Goal: Transaction & Acquisition: Purchase product/service

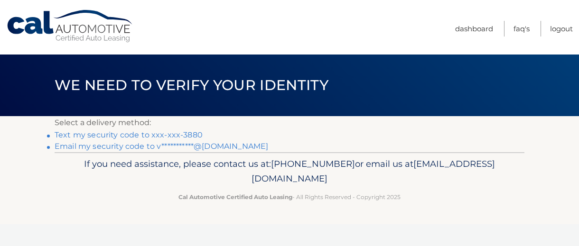
click at [169, 134] on link "Text my security code to xxx-xxx-3880" at bounding box center [129, 135] width 148 height 9
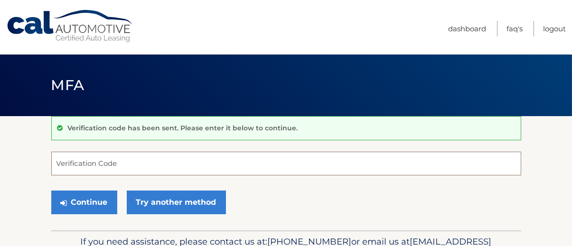
click at [140, 162] on input "Verification Code" at bounding box center [286, 164] width 470 height 24
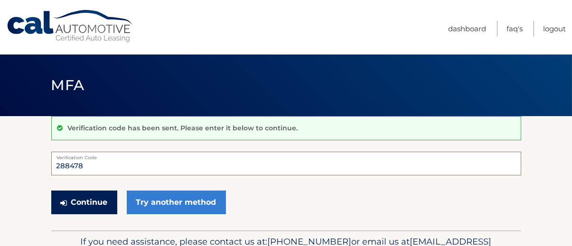
type input "288478"
click at [84, 197] on button "Continue" at bounding box center [84, 203] width 66 height 24
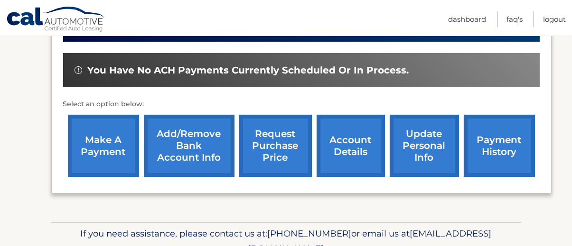
scroll to position [281, 0]
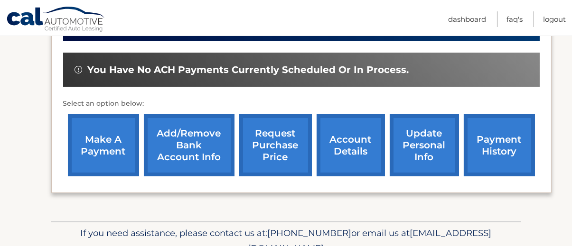
click at [97, 146] on link "make a payment" at bounding box center [103, 145] width 71 height 62
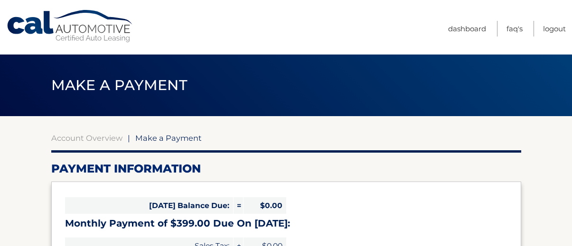
select select "MTY1OTYyYjUtY2IwZS00OGI3LTlhNjUtZjMxODI2ZDdhYzA5"
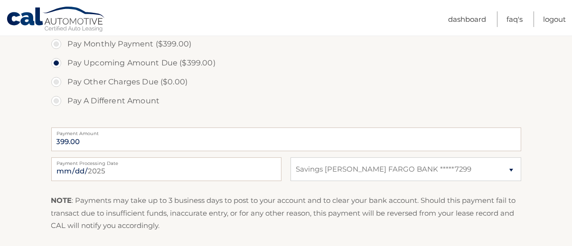
scroll to position [312, 0]
click at [79, 168] on input "[DATE]" at bounding box center [166, 170] width 230 height 24
type input "2025-08-15"
click at [236, 104] on label "Pay A Different Amount" at bounding box center [286, 101] width 470 height 19
click at [65, 104] on input "Pay A Different Amount" at bounding box center [59, 99] width 9 height 15
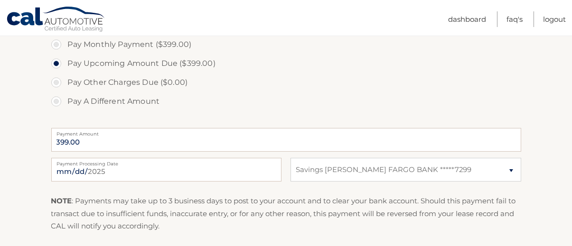
radio input "true"
click at [238, 103] on label "Pay A Different Amount" at bounding box center [286, 101] width 470 height 19
click at [65, 103] on input "Pay A Different Amount" at bounding box center [59, 99] width 9 height 15
click at [326, 170] on select "Select Bank Account Savings WELLS FARGO BANK *****7299" at bounding box center [405, 170] width 230 height 24
click at [290, 158] on select "Select Bank Account Savings WELLS FARGO BANK *****7299" at bounding box center [405, 170] width 230 height 24
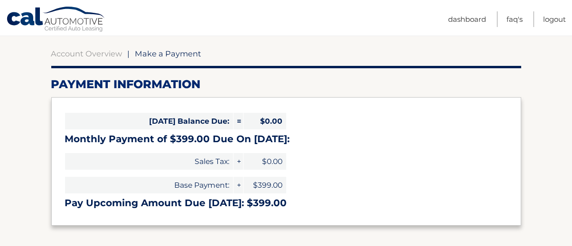
scroll to position [0, 0]
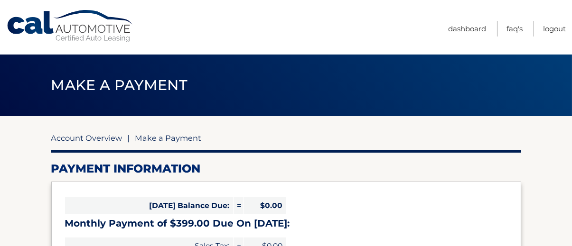
click at [76, 135] on link "Account Overview" at bounding box center [86, 137] width 71 height 9
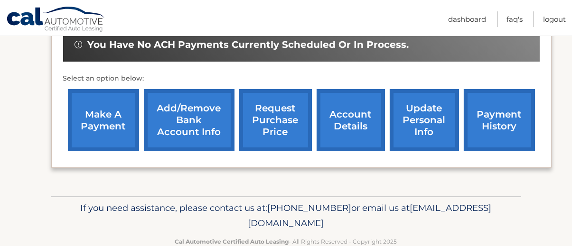
scroll to position [307, 0]
click at [184, 120] on link "Add/Remove bank account info" at bounding box center [189, 120] width 91 height 62
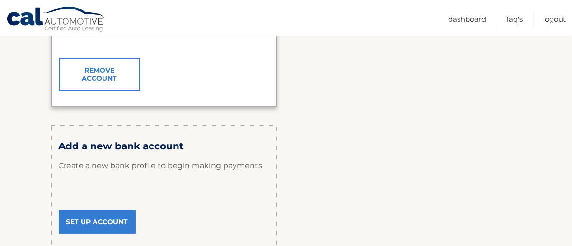
scroll to position [356, 0]
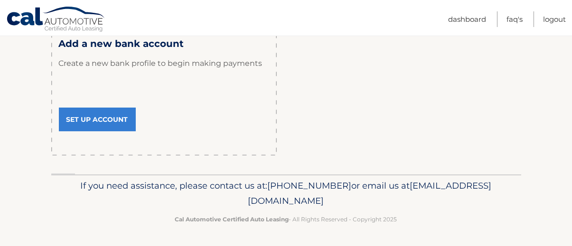
click at [109, 121] on link "Set Up Account" at bounding box center [97, 120] width 77 height 24
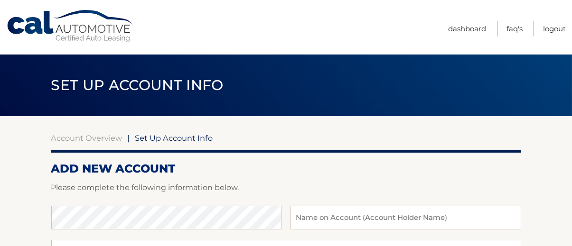
click at [80, 33] on link "Cal Automotive" at bounding box center [70, 26] width 128 height 34
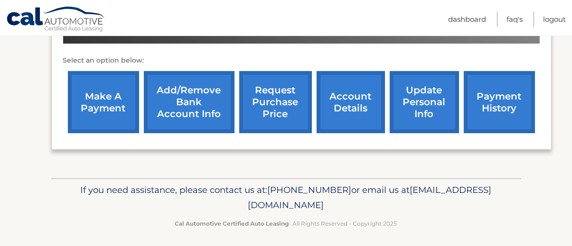
scroll to position [325, 0]
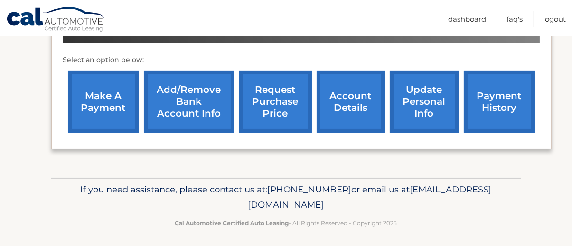
click at [101, 103] on link "make a payment" at bounding box center [103, 102] width 71 height 62
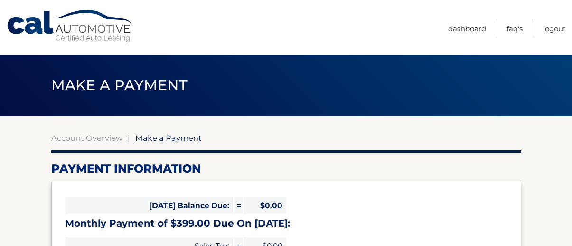
select select "MTY1OTYyYjUtY2IwZS00OGI3LTlhNjUtZjMxODI2ZDdhYzA5"
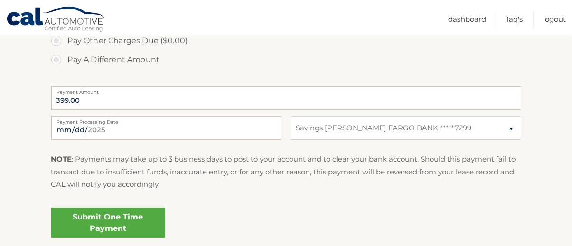
scroll to position [370, 0]
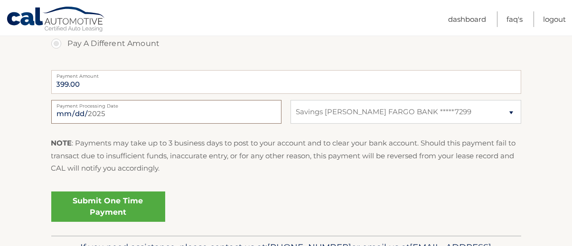
click at [76, 112] on input "2025-08-14" at bounding box center [166, 112] width 230 height 24
click at [69, 114] on input "2025-08-17" at bounding box center [166, 112] width 230 height 24
type input "2025-08-15"
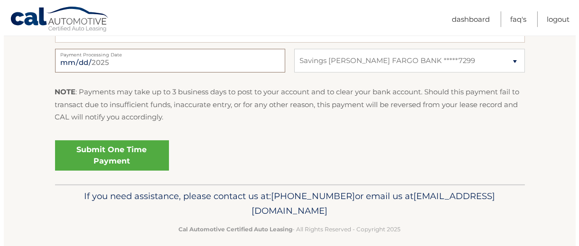
scroll to position [423, 0]
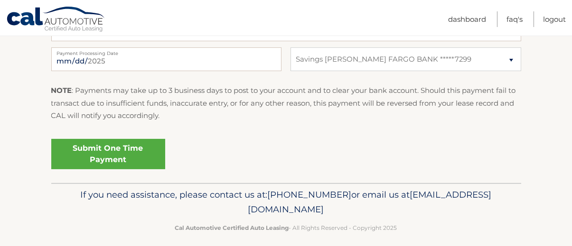
click at [121, 153] on link "Submit One Time Payment" at bounding box center [108, 154] width 114 height 30
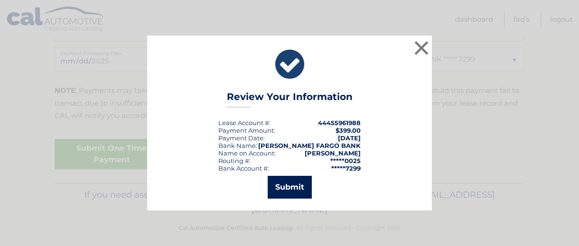
click at [287, 185] on button "Submit" at bounding box center [290, 187] width 44 height 23
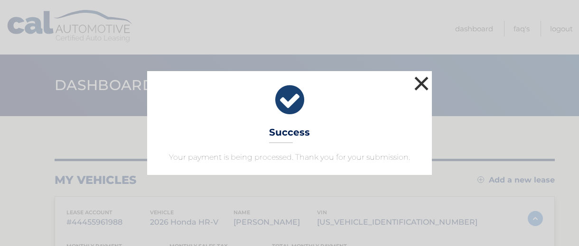
click at [421, 79] on button "×" at bounding box center [421, 83] width 19 height 19
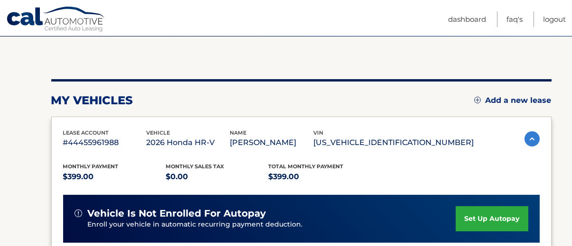
scroll to position [83, 0]
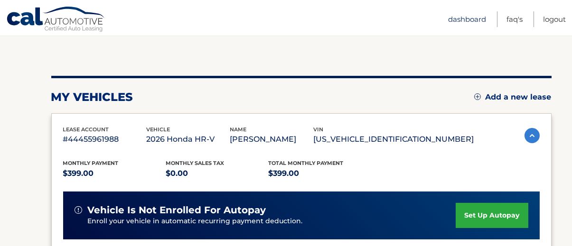
click at [454, 23] on link "Dashboard" at bounding box center [467, 19] width 38 height 16
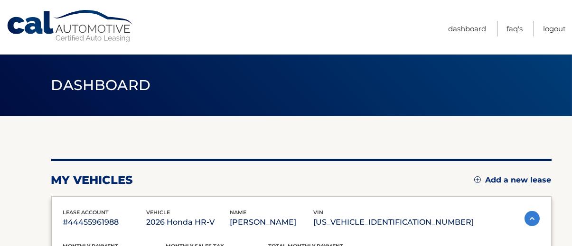
click at [278, 28] on nav "Menu Dashboard FAQ's Logout" at bounding box center [354, 27] width 424 height 55
click at [553, 23] on link "Logout" at bounding box center [554, 29] width 23 height 16
